Goal: Task Accomplishment & Management: Use online tool/utility

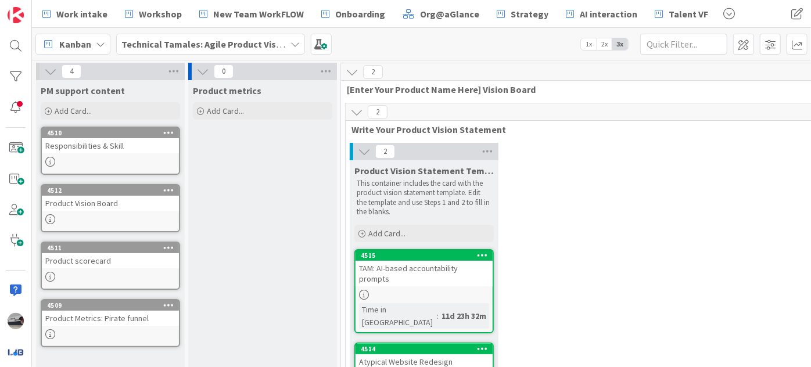
scroll to position [105, 0]
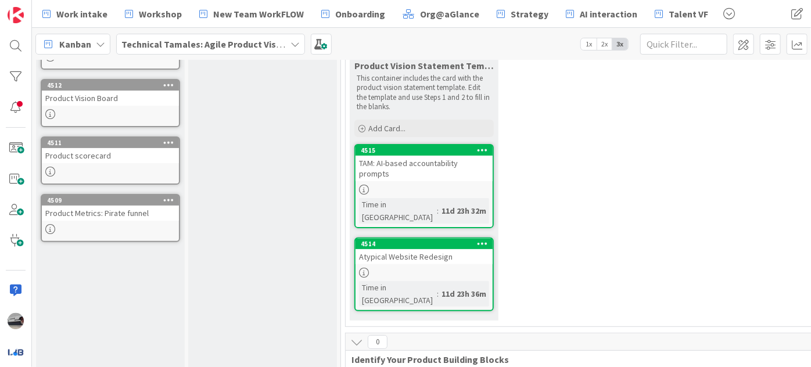
click at [206, 44] on b "Technical Tamales: Agile Product Vision" at bounding box center [205, 44] width 168 height 12
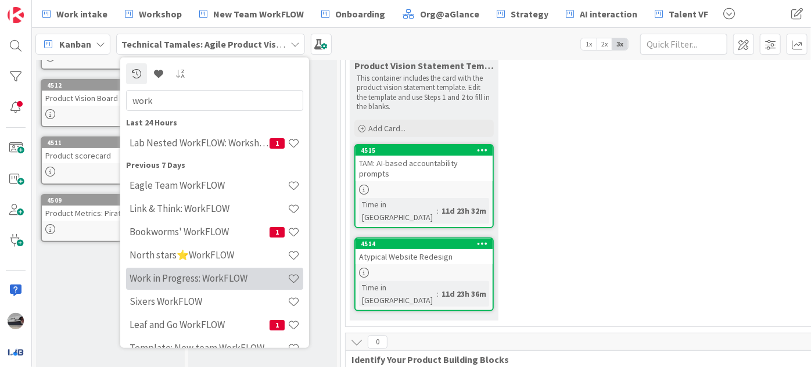
type input "work"
click at [202, 276] on h4 "Work in Progress: WorkFLOW" at bounding box center [209, 278] width 158 height 12
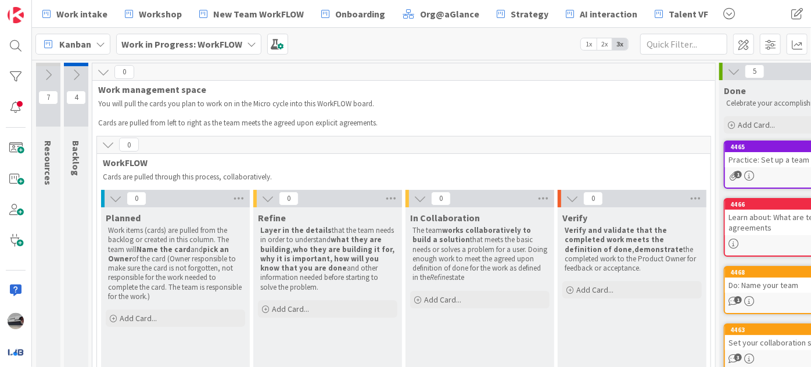
click at [79, 71] on icon at bounding box center [76, 75] width 13 height 13
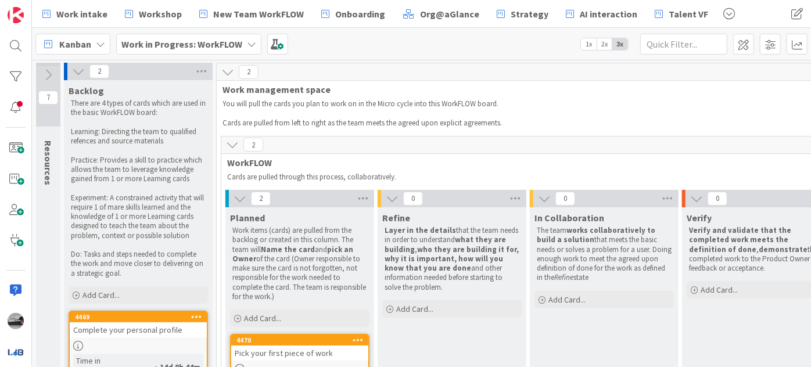
click at [74, 67] on icon at bounding box center [78, 71] width 13 height 13
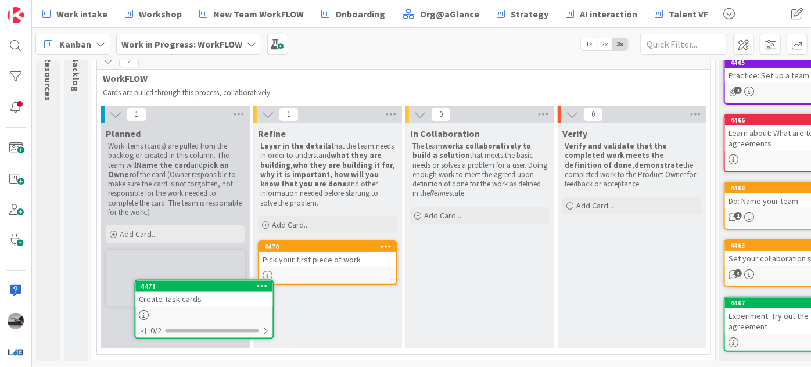
scroll to position [103, 0]
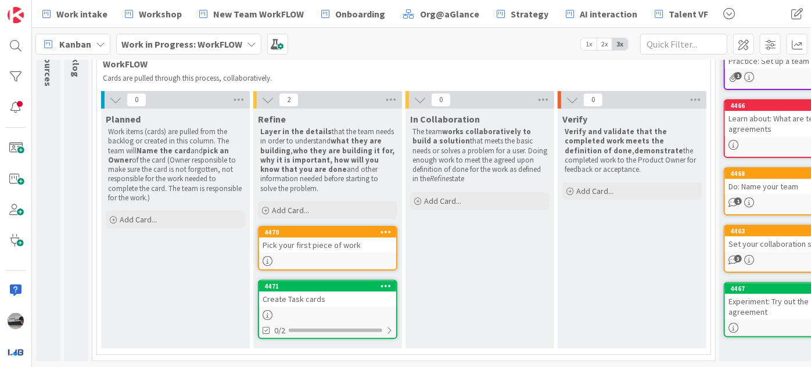
click at [325, 243] on div "Pick your first piece of work" at bounding box center [327, 245] width 137 height 15
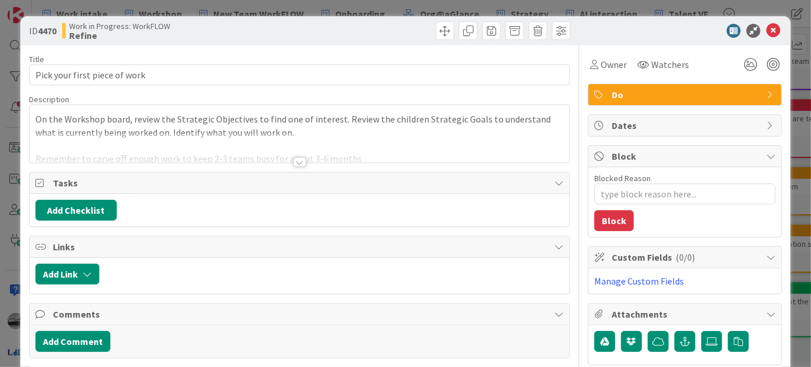
type textarea "x"
click at [293, 160] on div at bounding box center [299, 161] width 13 height 9
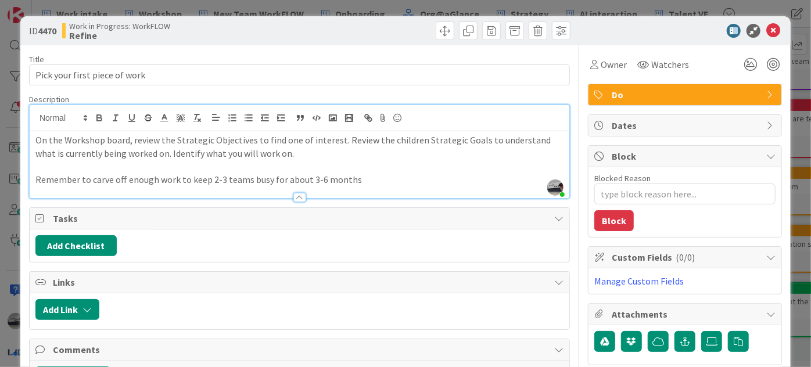
scroll to position [52, 0]
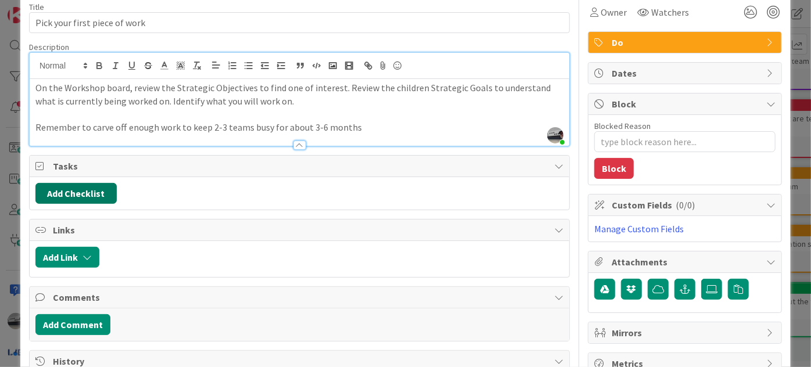
click at [112, 189] on button "Add Checklist" at bounding box center [75, 193] width 81 height 21
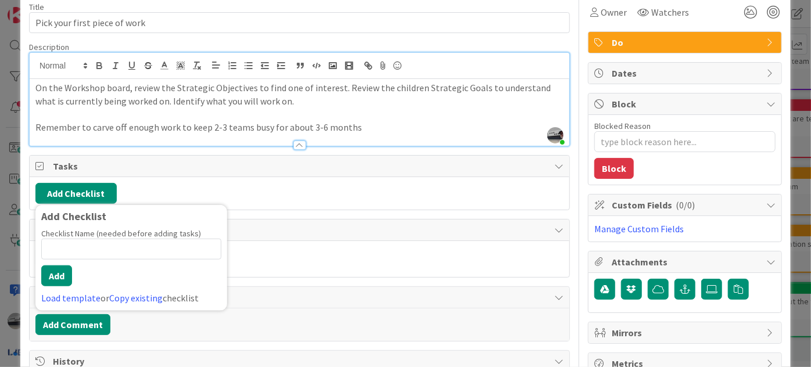
click at [141, 249] on input at bounding box center [131, 249] width 180 height 21
type input "Success/Failure:"
click at [66, 267] on button "Add" at bounding box center [56, 275] width 31 height 21
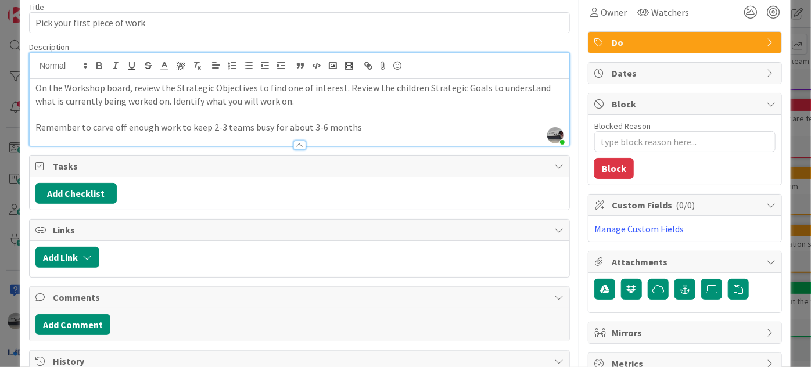
type textarea "x"
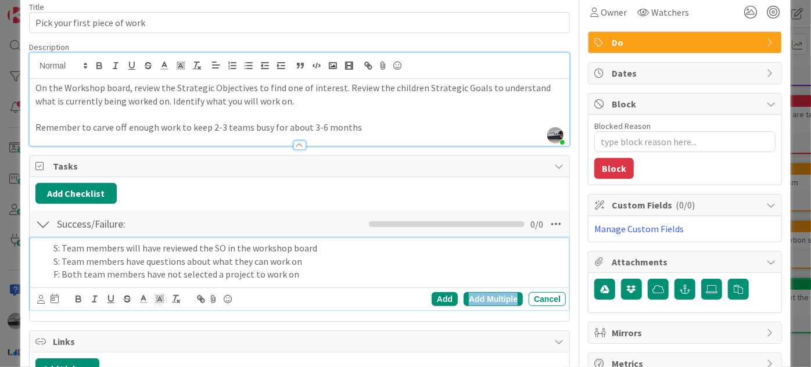
click at [507, 294] on div "Add Multiple" at bounding box center [493, 299] width 59 height 14
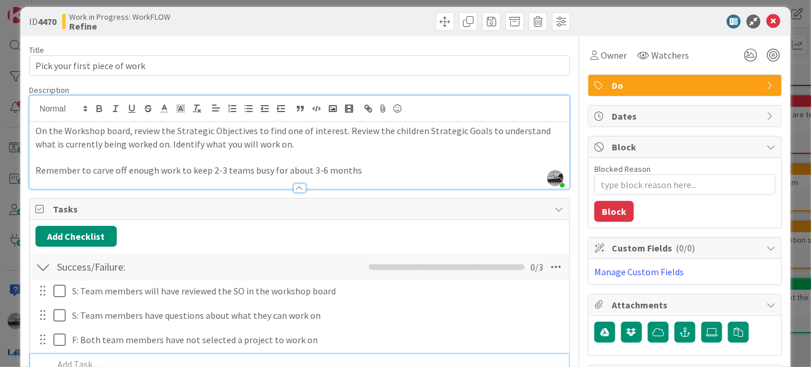
scroll to position [0, 0]
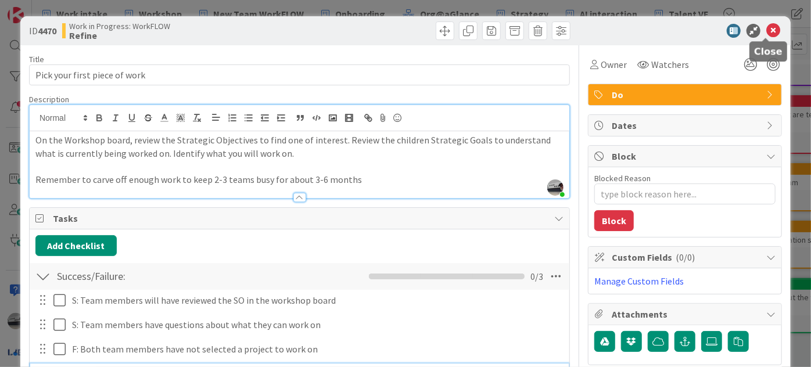
click at [766, 29] on icon at bounding box center [773, 31] width 14 height 14
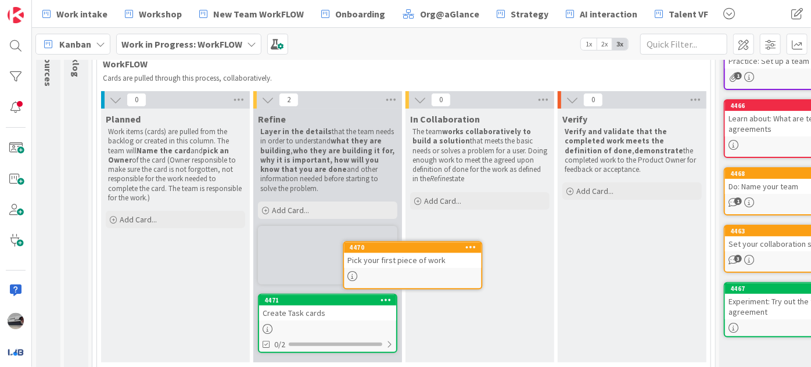
scroll to position [89, 0]
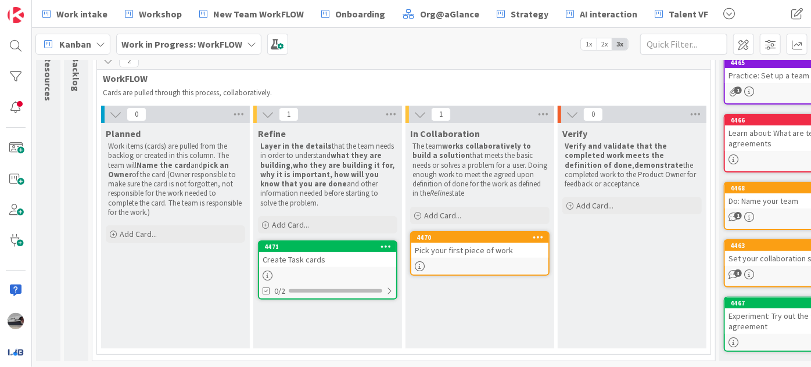
click at [329, 259] on div "Create Task cards" at bounding box center [327, 259] width 137 height 15
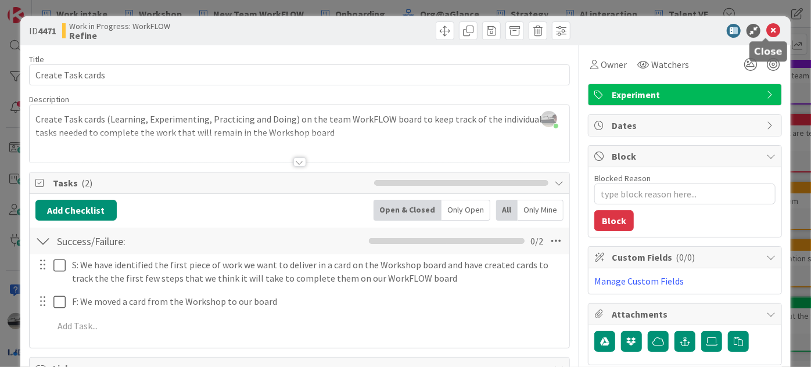
click at [766, 30] on icon at bounding box center [773, 31] width 14 height 14
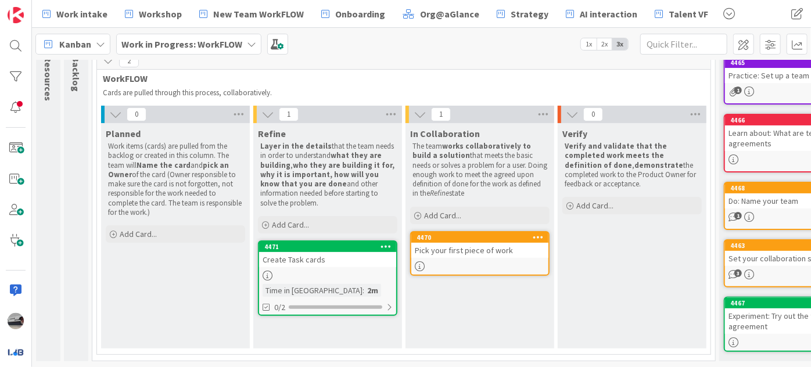
click at [294, 253] on div "Create Task cards" at bounding box center [327, 259] width 137 height 15
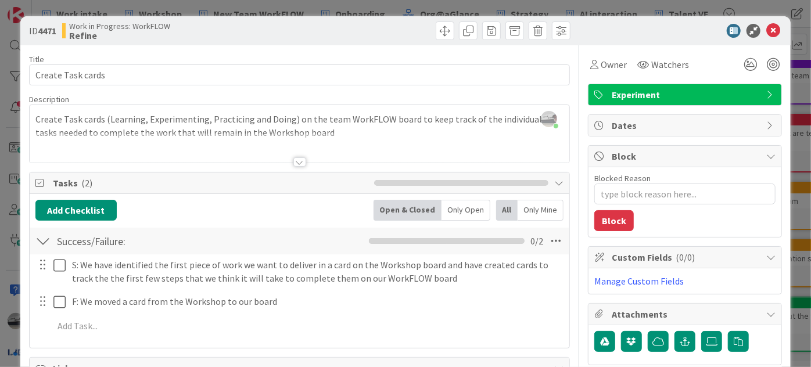
click at [742, 98] on span "Experiment" at bounding box center [686, 95] width 149 height 14
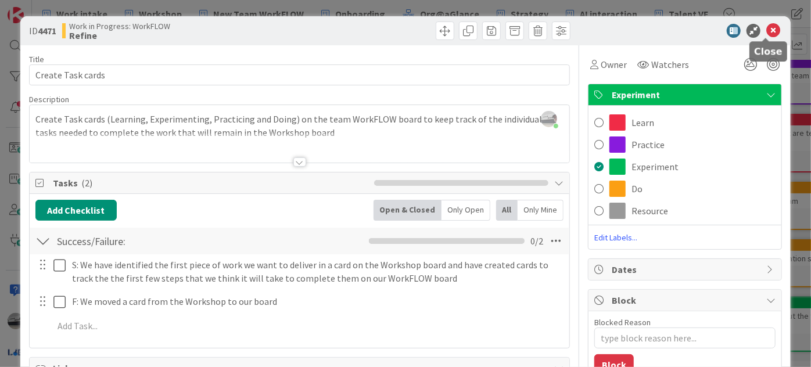
click at [770, 27] on icon at bounding box center [773, 31] width 14 height 14
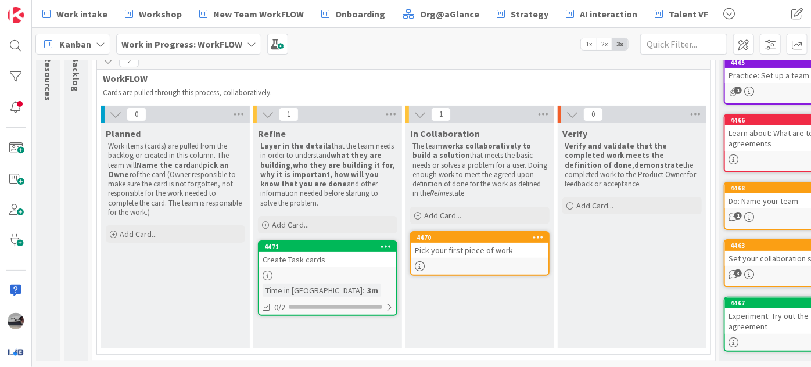
click at [303, 257] on div "Create Task cards" at bounding box center [327, 259] width 137 height 15
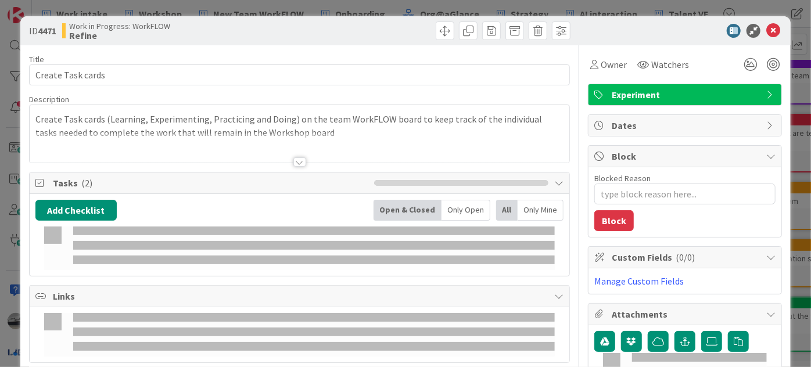
type textarea "x"
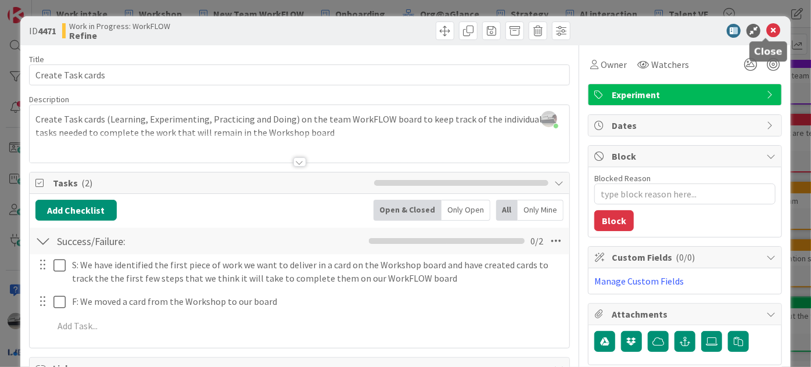
click at [766, 28] on icon at bounding box center [773, 31] width 14 height 14
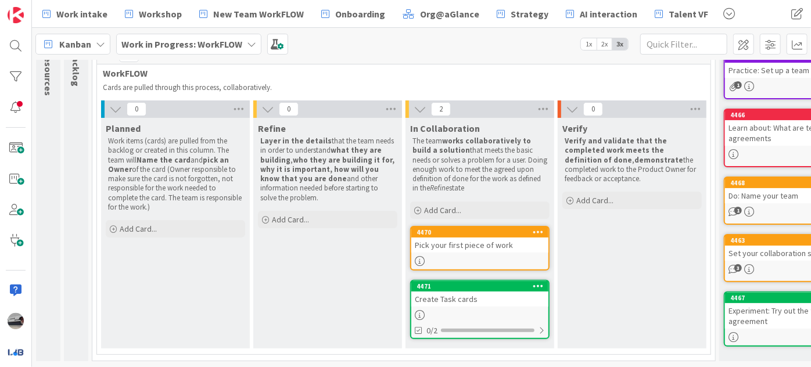
scroll to position [95, 0]
click at [159, 13] on span "Workshop" at bounding box center [160, 14] width 43 height 14
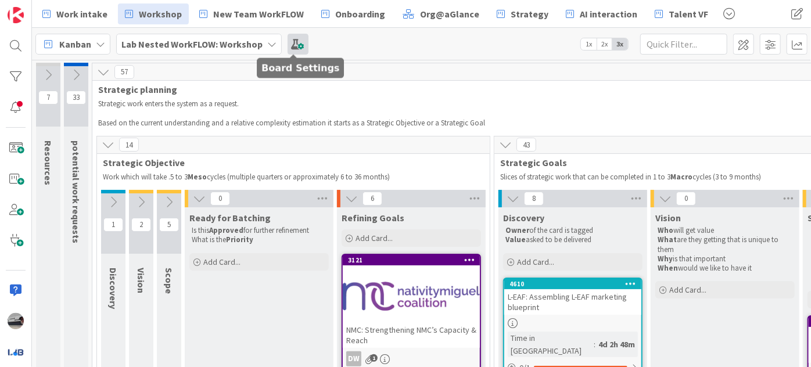
click at [296, 44] on span at bounding box center [298, 44] width 21 height 21
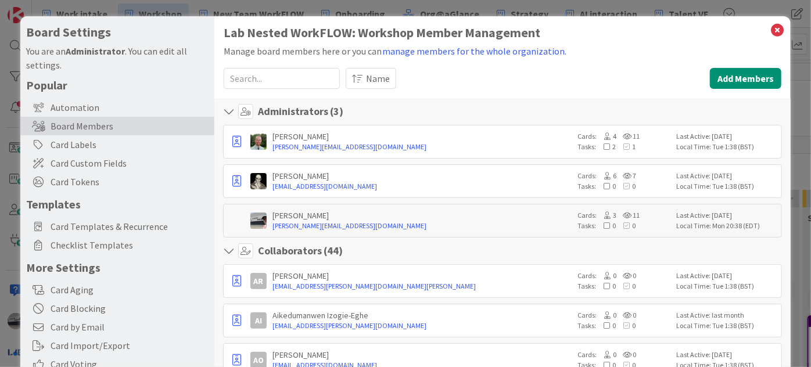
click at [292, 76] on input at bounding box center [282, 78] width 116 height 21
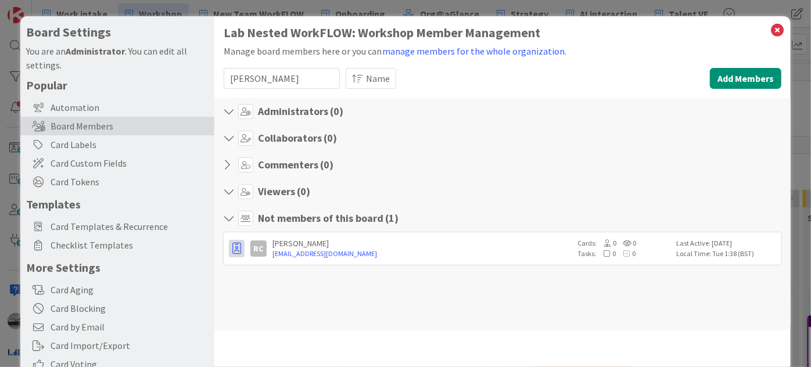
click at [231, 249] on button "button" at bounding box center [237, 248] width 16 height 17
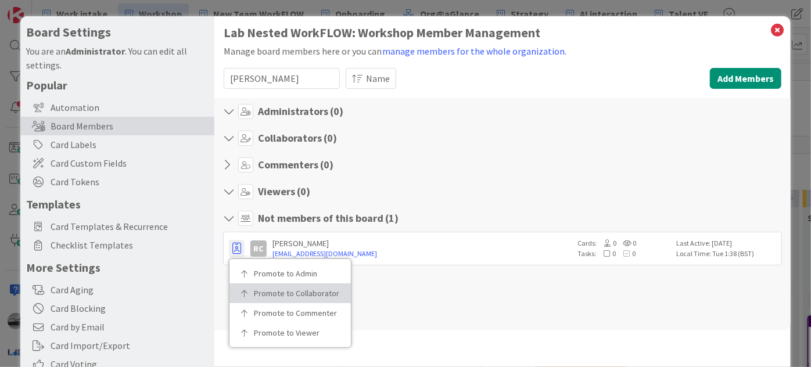
click at [258, 284] on link "Promote to Collaborator" at bounding box center [289, 293] width 121 height 20
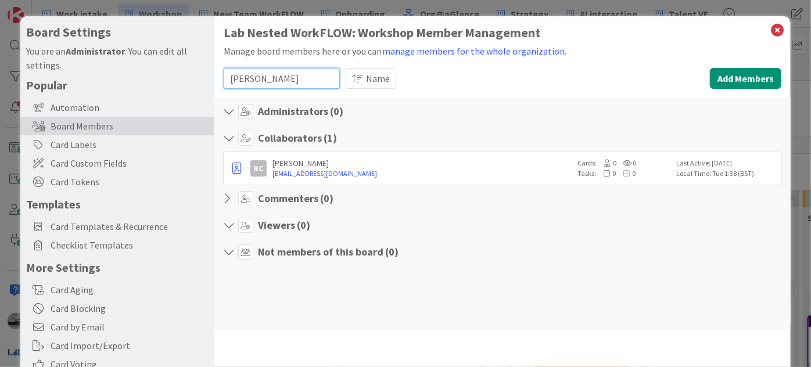
drag, startPoint x: 260, startPoint y: 85, endPoint x: 182, endPoint y: 76, distance: 78.4
click at [182, 76] on div "Board Settings You are an Administrator . You can edit all settings. Popular Au…" at bounding box center [405, 239] width 770 height 446
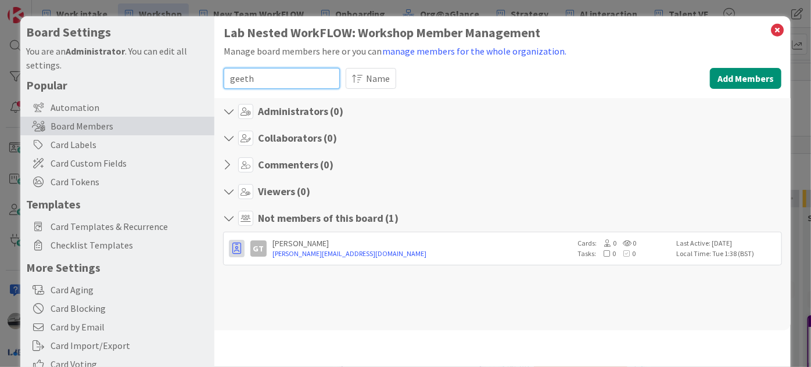
type input "geeth"
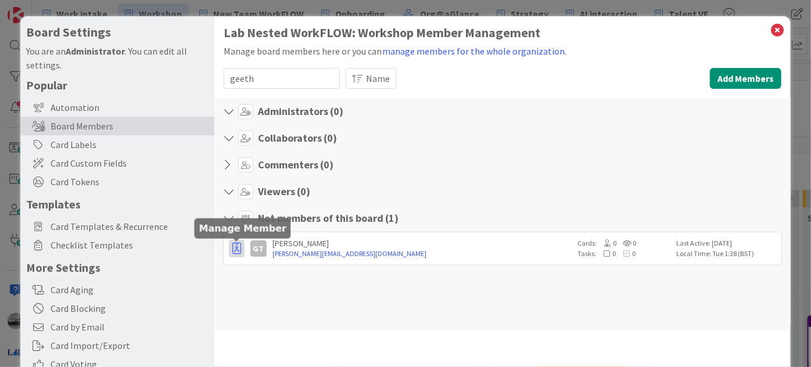
click at [233, 250] on icon "button" at bounding box center [236, 249] width 9 height 12
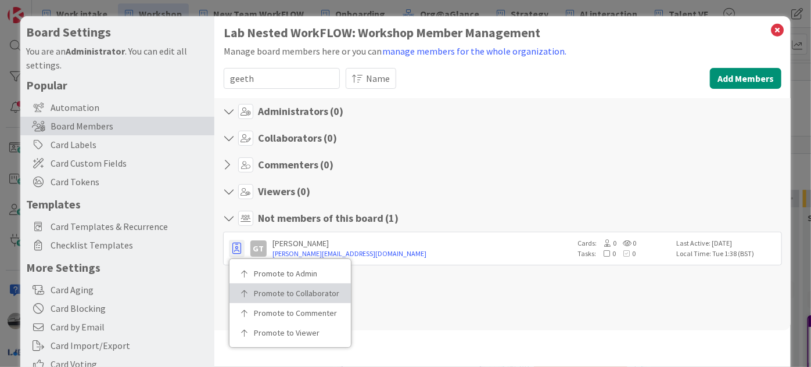
click at [266, 289] on p "Promote to Collaborator" at bounding box center [294, 293] width 81 height 8
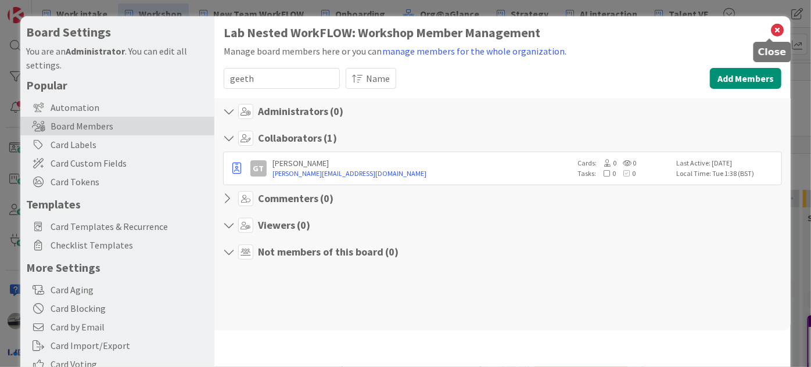
click at [770, 32] on icon at bounding box center [777, 30] width 15 height 16
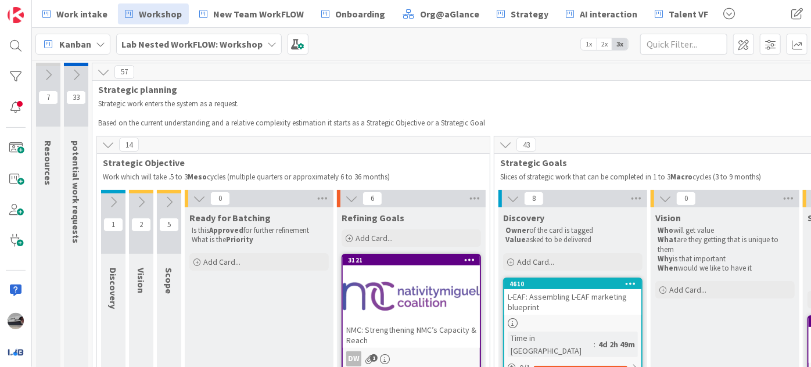
click at [220, 44] on b "Lab Nested WorkFLOW: Workshop" at bounding box center [191, 44] width 141 height 12
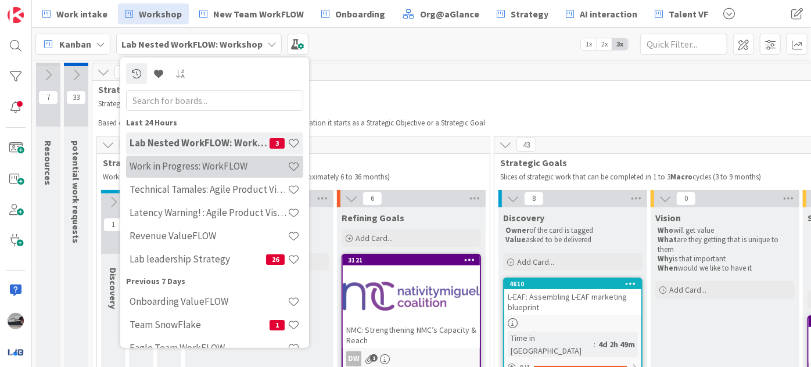
click at [217, 164] on h4 "Work in Progress: WorkFLOW" at bounding box center [209, 166] width 158 height 12
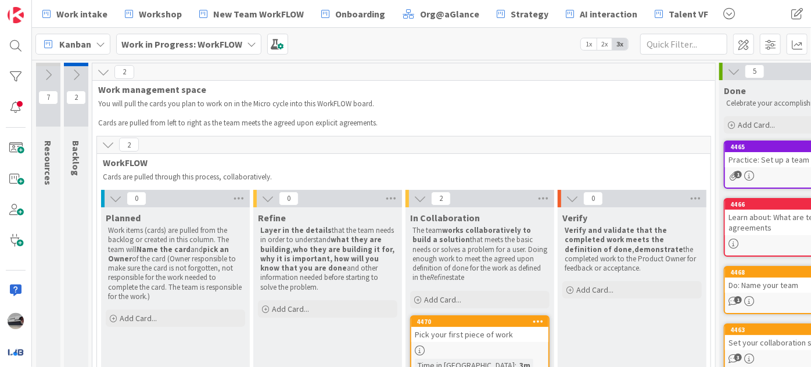
click at [202, 42] on b "Work in Progress: WorkFLOW" at bounding box center [181, 44] width 121 height 12
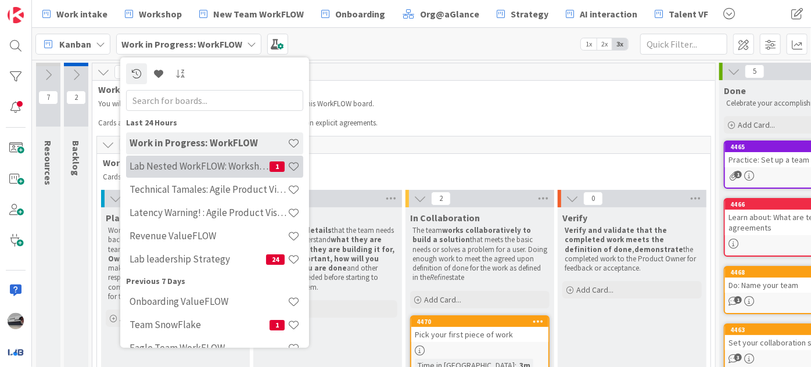
click at [238, 168] on h4 "Lab Nested WorkFLOW: Workshop" at bounding box center [200, 166] width 140 height 12
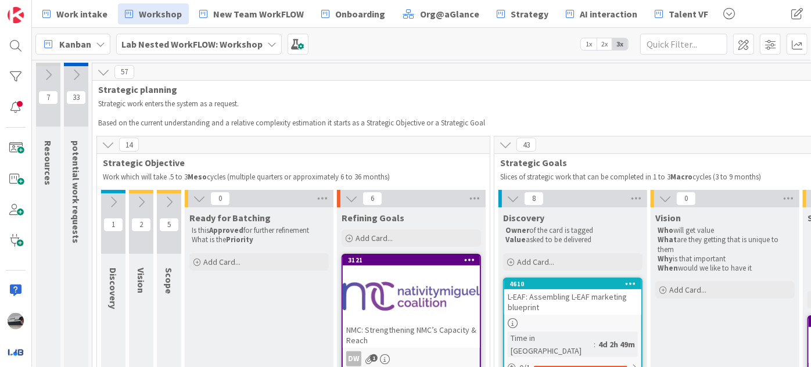
click at [193, 193] on icon at bounding box center [199, 198] width 13 height 13
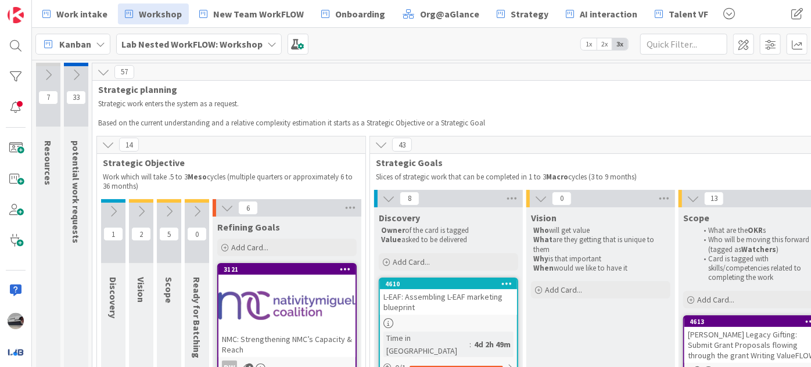
click at [225, 204] on icon at bounding box center [227, 208] width 13 height 13
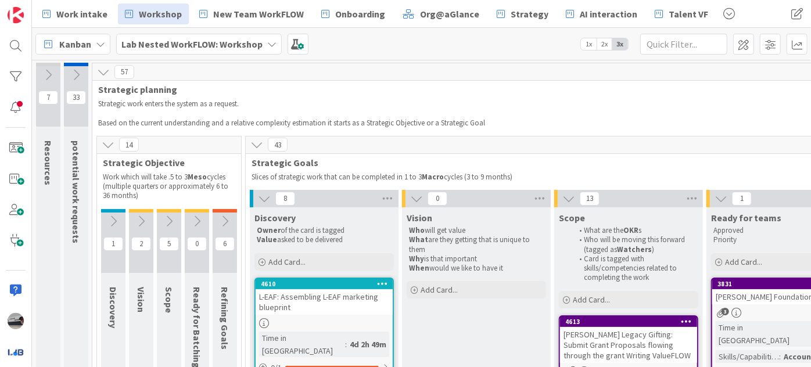
click at [260, 197] on icon at bounding box center [264, 198] width 13 height 13
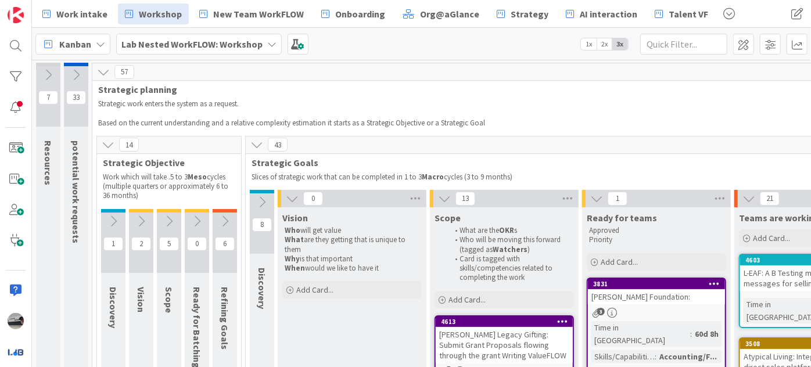
click at [286, 196] on icon at bounding box center [292, 198] width 13 height 13
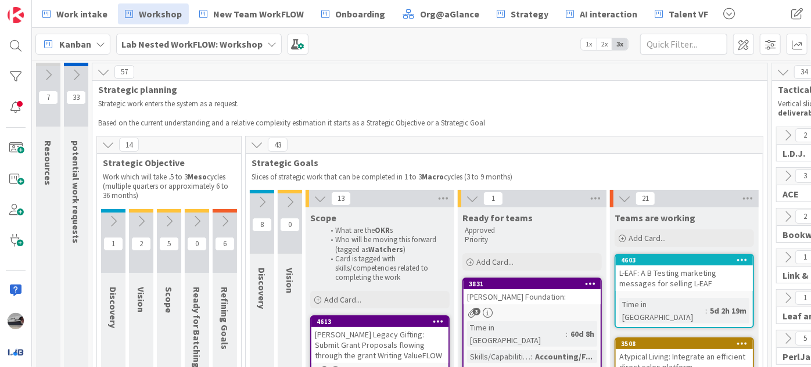
click at [316, 197] on icon at bounding box center [320, 198] width 13 height 13
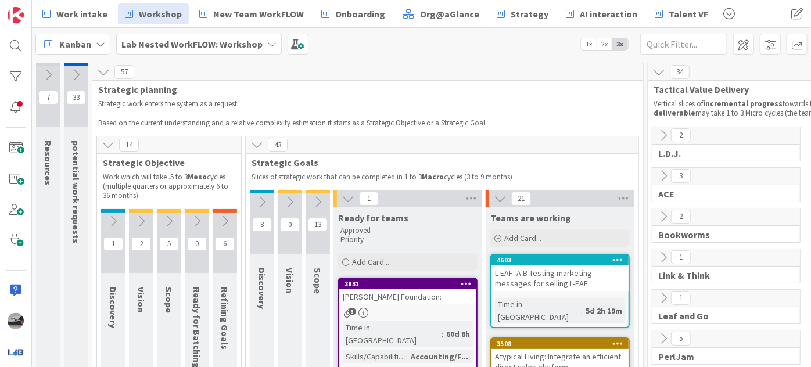
click at [344, 198] on icon at bounding box center [348, 198] width 13 height 13
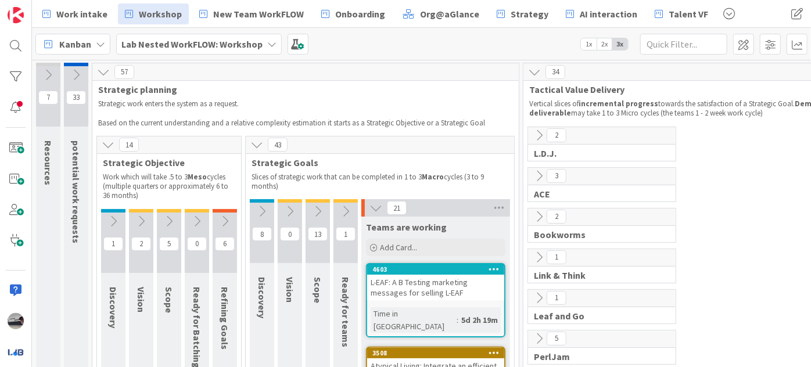
click at [370, 207] on icon at bounding box center [375, 208] width 13 height 13
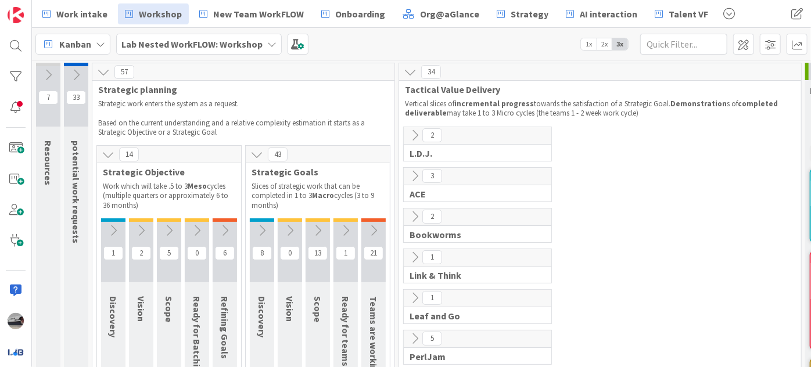
click at [105, 71] on icon at bounding box center [103, 72] width 13 height 13
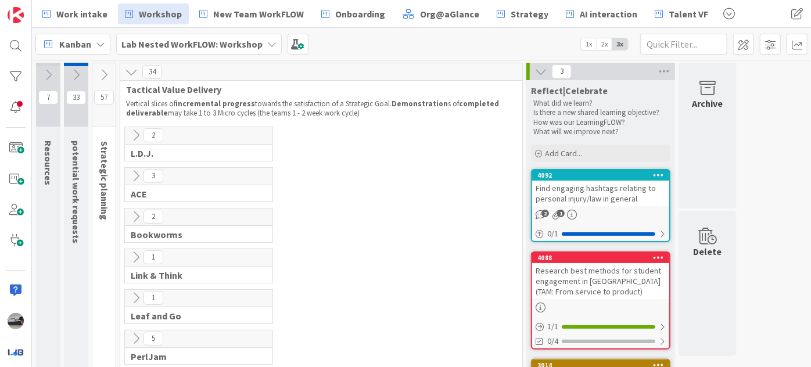
click at [133, 66] on icon at bounding box center [131, 72] width 13 height 13
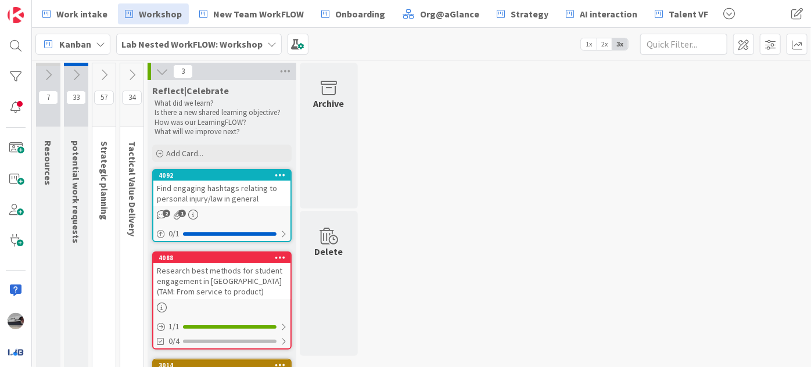
click at [155, 63] on div "3" at bounding box center [222, 71] width 149 height 17
click at [161, 70] on icon at bounding box center [162, 71] width 13 height 13
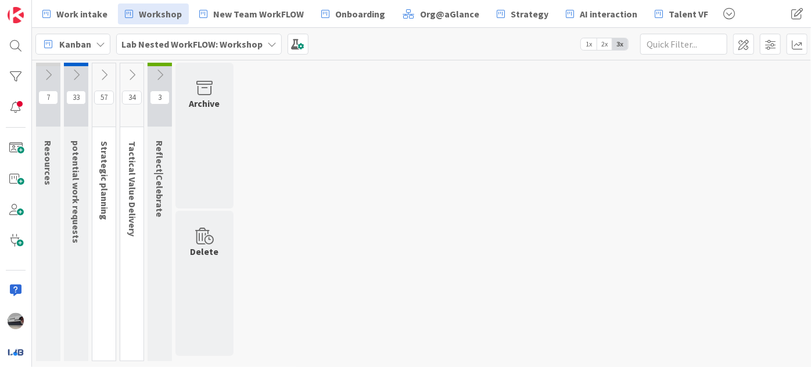
click at [52, 74] on icon at bounding box center [48, 75] width 13 height 13
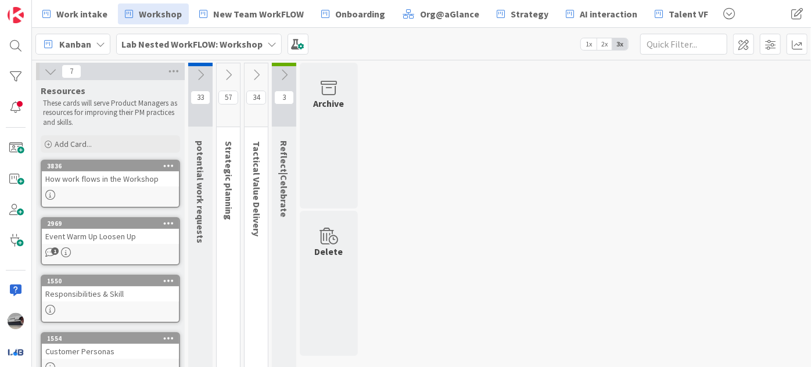
click at [50, 73] on icon at bounding box center [50, 71] width 13 height 13
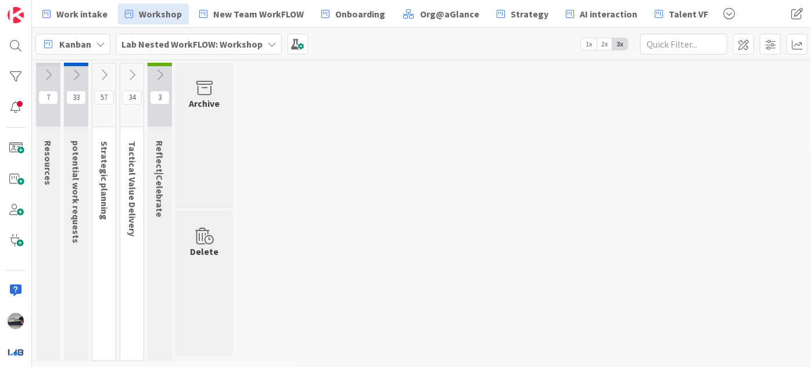
click at [77, 71] on icon at bounding box center [76, 75] width 13 height 13
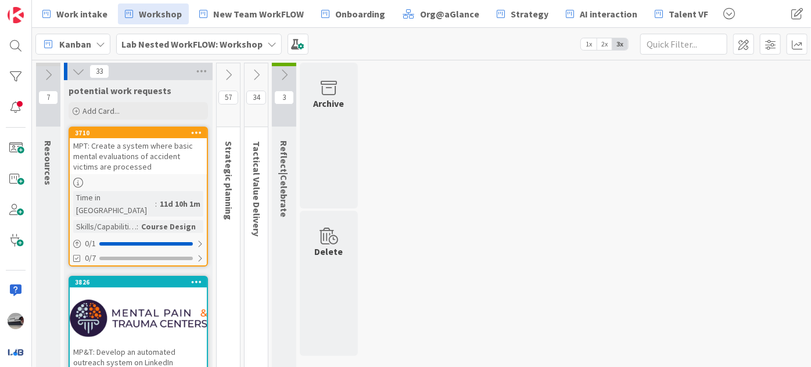
click at [76, 74] on icon at bounding box center [78, 71] width 13 height 13
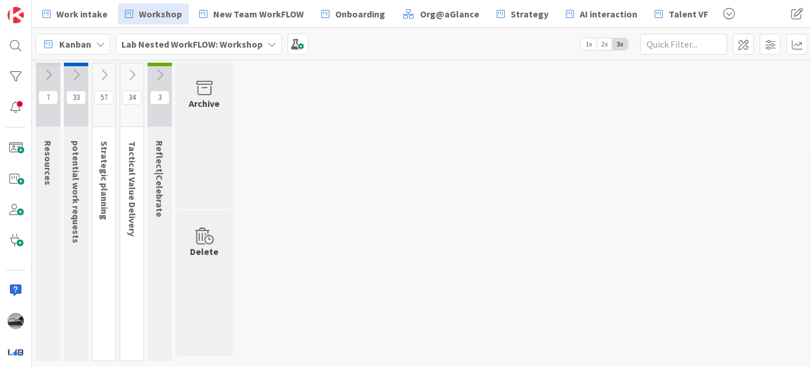
click at [106, 76] on icon at bounding box center [104, 75] width 13 height 13
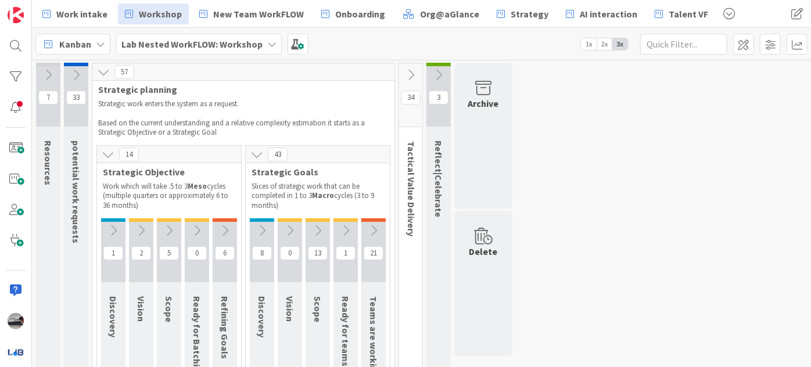
click at [224, 229] on icon at bounding box center [224, 230] width 13 height 13
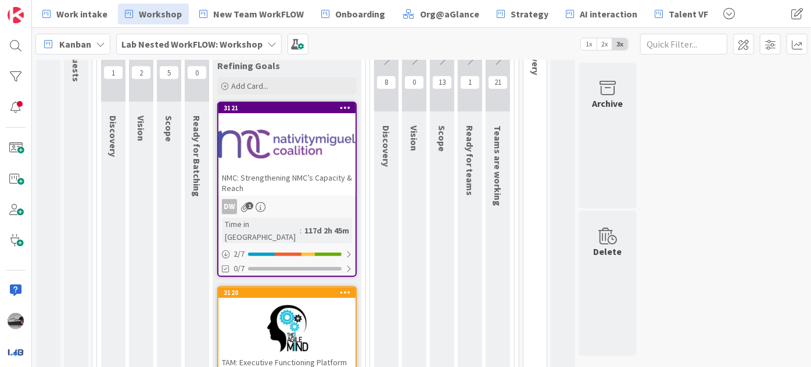
scroll to position [81, 0]
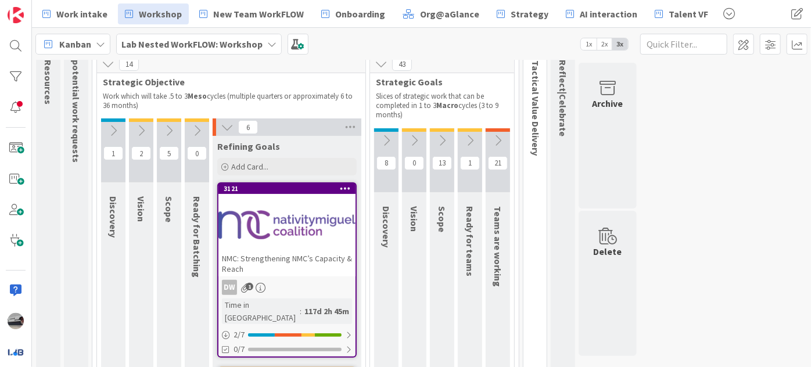
click at [296, 230] on div at bounding box center [286, 225] width 137 height 52
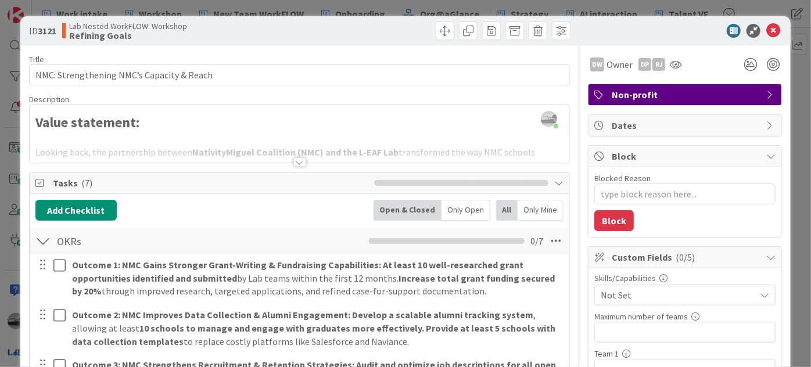
click at [294, 162] on div at bounding box center [299, 161] width 13 height 9
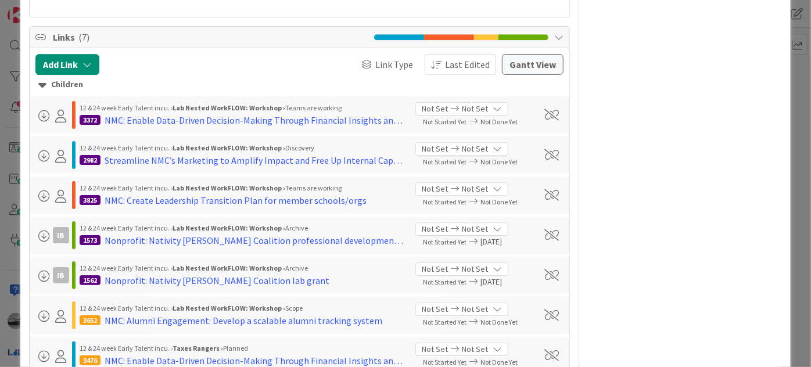
scroll to position [1690, 0]
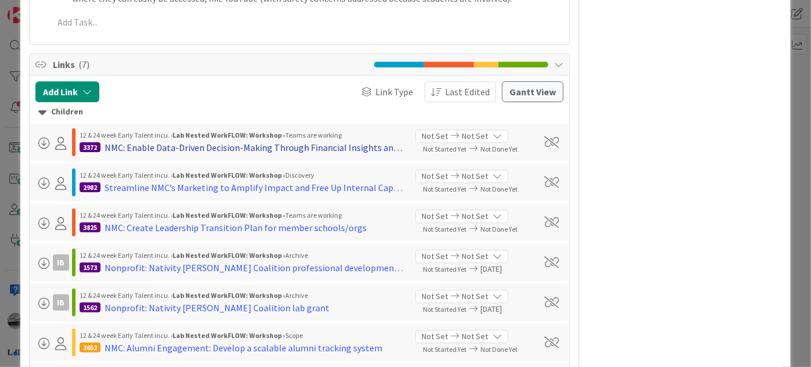
click at [258, 141] on div "NMC: Enable Data-Driven Decision-Making Through Financial Insights and Scalable…" at bounding box center [256, 148] width 302 height 14
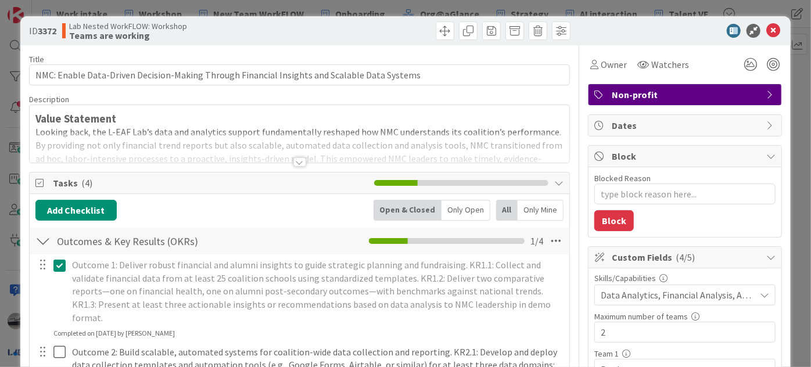
type textarea "x"
click at [293, 164] on div at bounding box center [299, 161] width 13 height 9
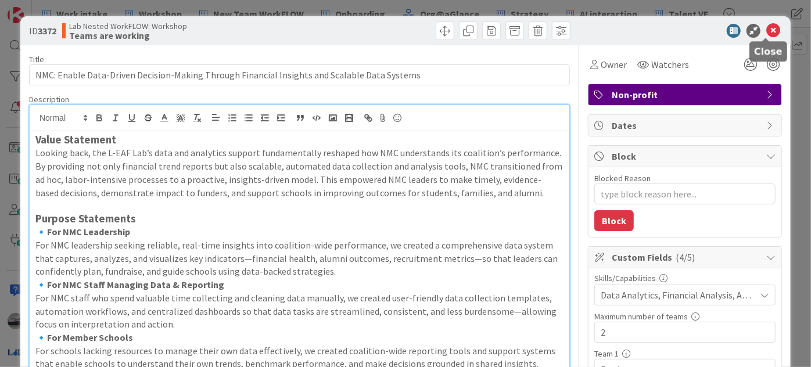
click at [767, 30] on icon at bounding box center [773, 31] width 14 height 14
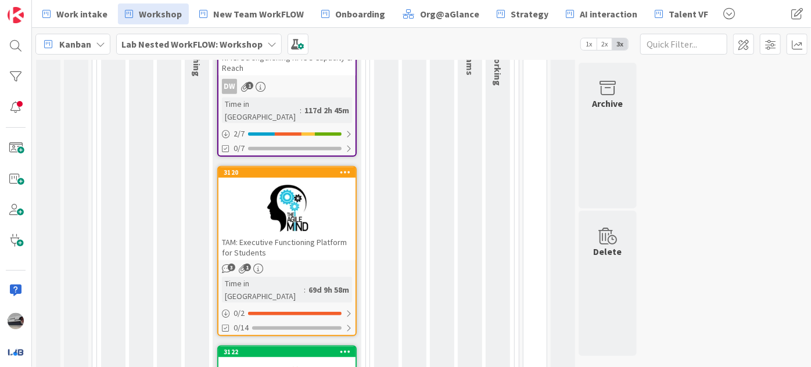
scroll to position [345, 0]
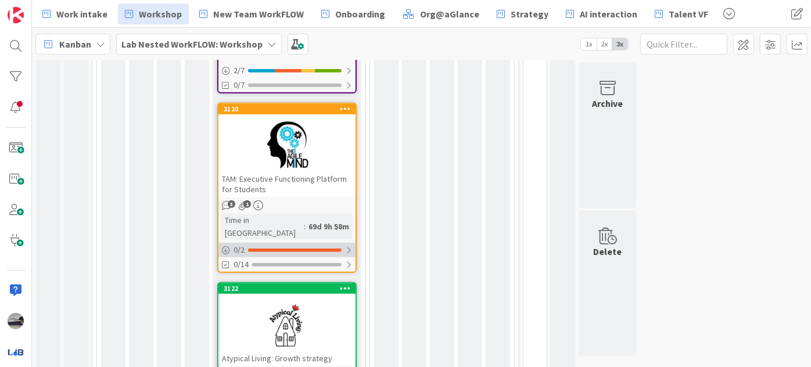
click at [350, 246] on div at bounding box center [348, 250] width 7 height 9
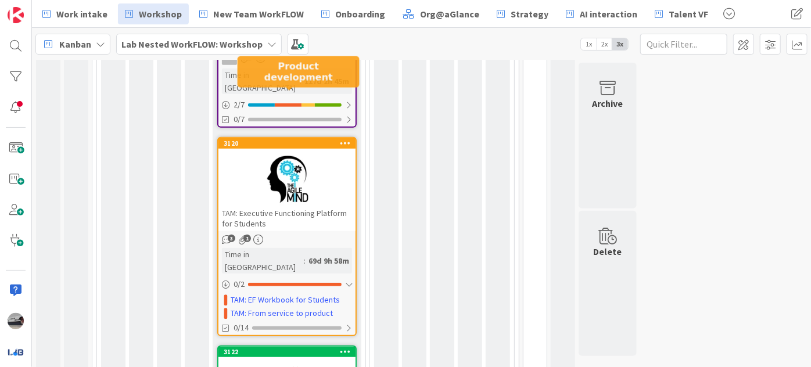
scroll to position [239, 0]
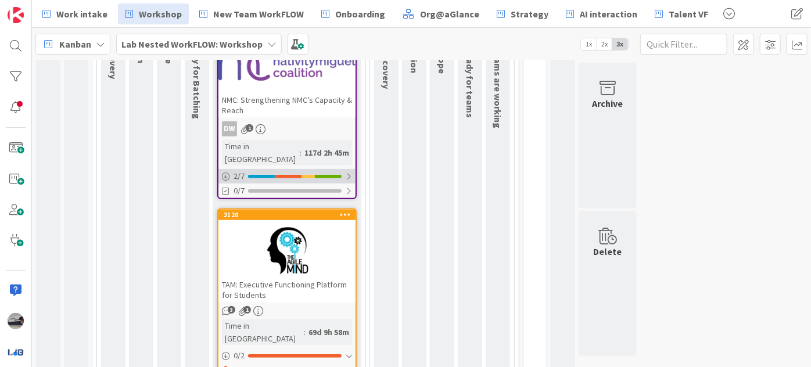
click at [350, 172] on div at bounding box center [348, 176] width 7 height 9
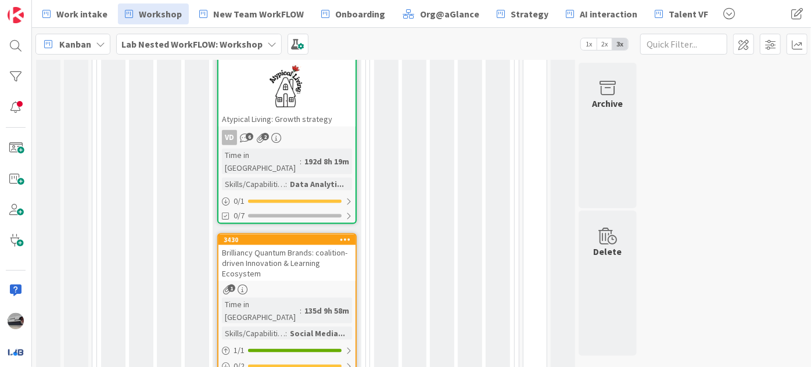
scroll to position [714, 0]
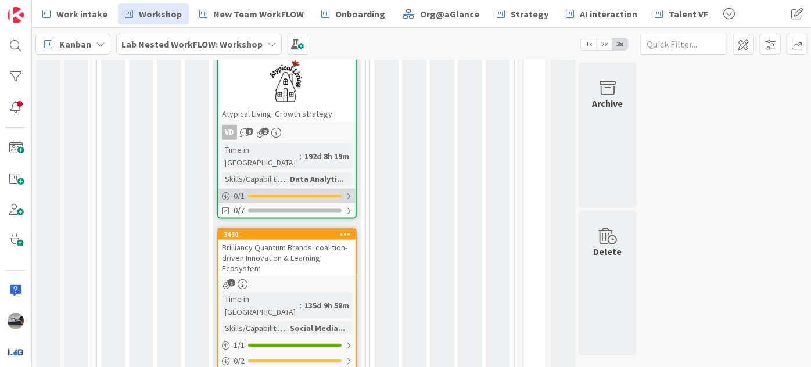
click at [349, 192] on div at bounding box center [348, 196] width 7 height 9
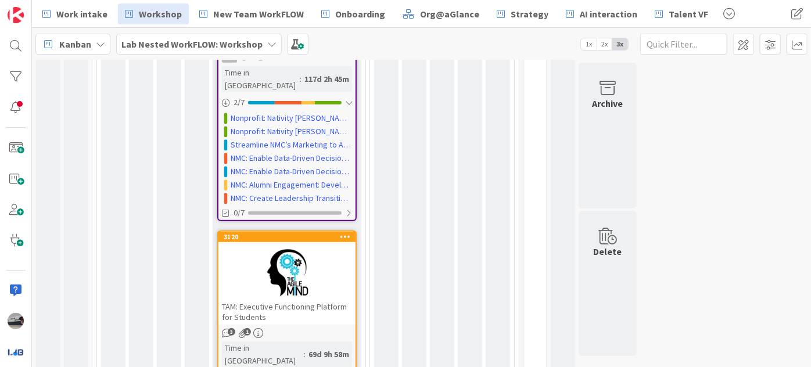
scroll to position [422, 0]
